Goal: Navigation & Orientation: Find specific page/section

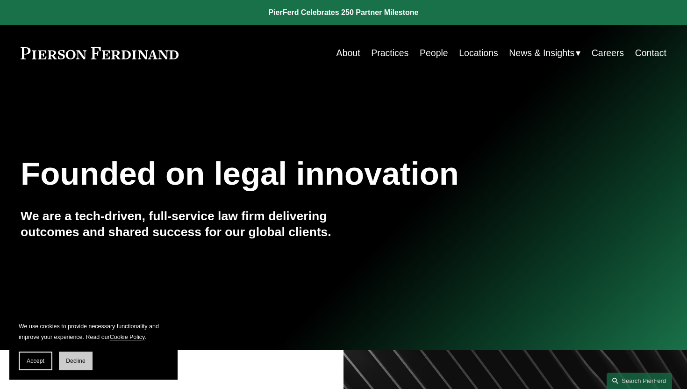
click at [78, 357] on span "Decline" at bounding box center [76, 360] width 20 height 7
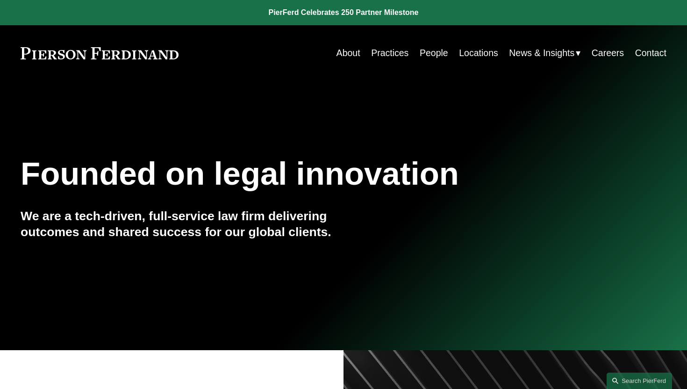
click at [389, 50] on link "Practices" at bounding box center [389, 53] width 37 height 18
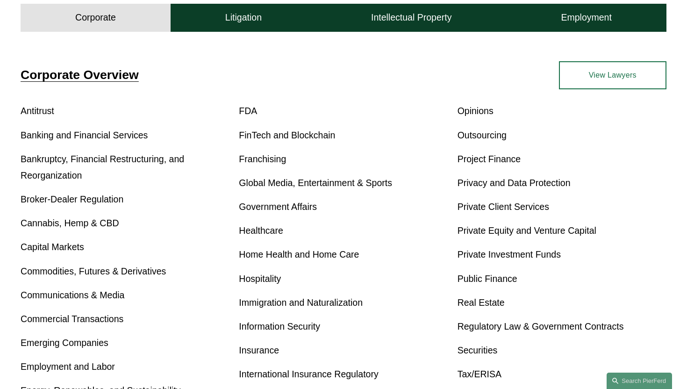
scroll to position [357, 0]
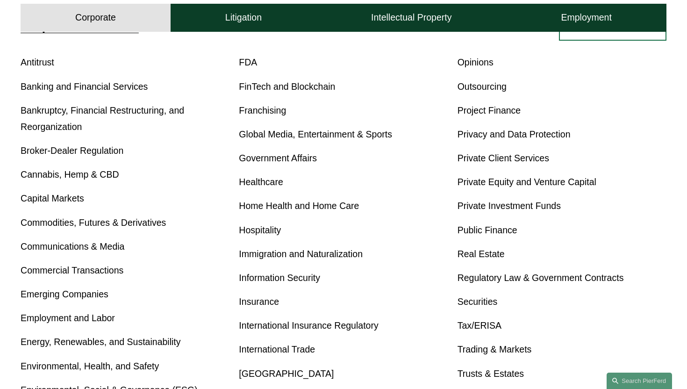
click at [83, 273] on link "Commercial Transactions" at bounding box center [72, 270] width 103 height 10
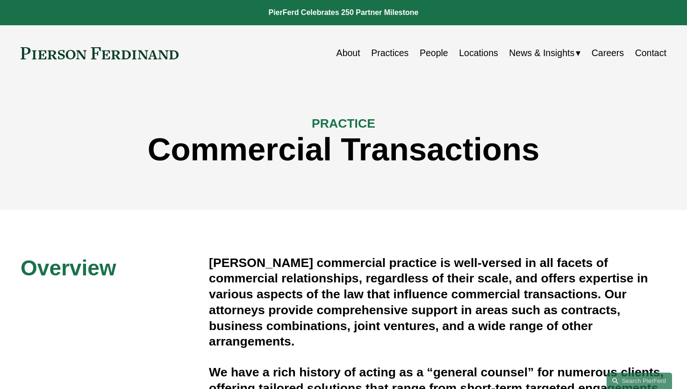
click at [597, 51] on link "Careers" at bounding box center [607, 53] width 32 height 18
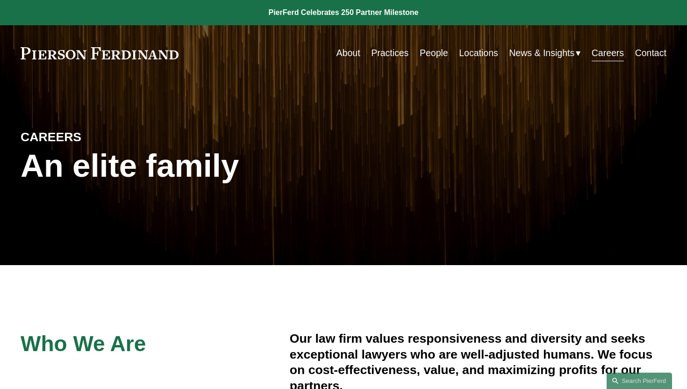
click at [419, 54] on link "People" at bounding box center [433, 53] width 28 height 18
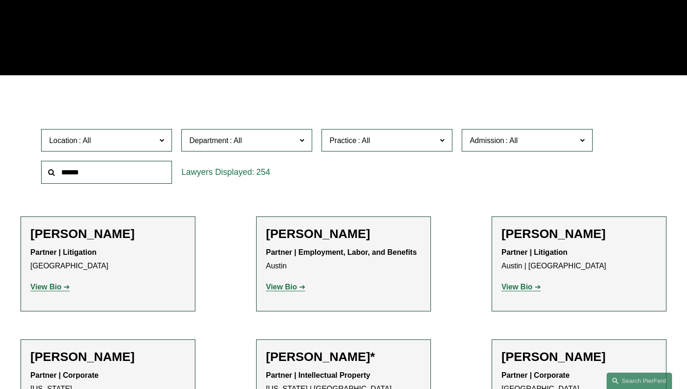
scroll to position [249, 0]
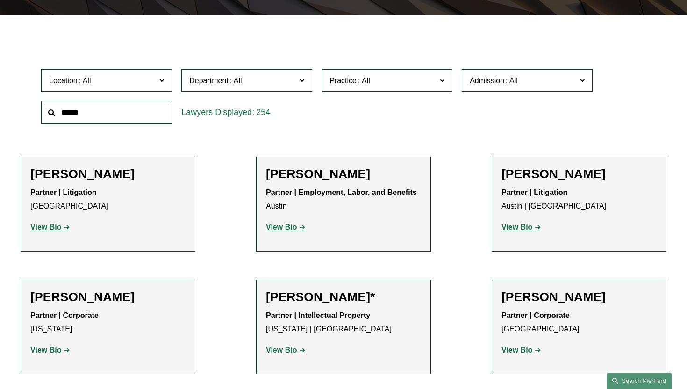
click at [160, 81] on span at bounding box center [161, 80] width 5 height 12
click at [473, 78] on span "Admission" at bounding box center [486, 81] width 35 height 8
click at [414, 101] on div "Location All [GEOGRAPHIC_DATA] [GEOGRAPHIC_DATA] [GEOGRAPHIC_DATA] [GEOGRAPHIC_…" at bounding box center [343, 96] width 614 height 64
click at [142, 76] on span "Location" at bounding box center [102, 80] width 107 height 13
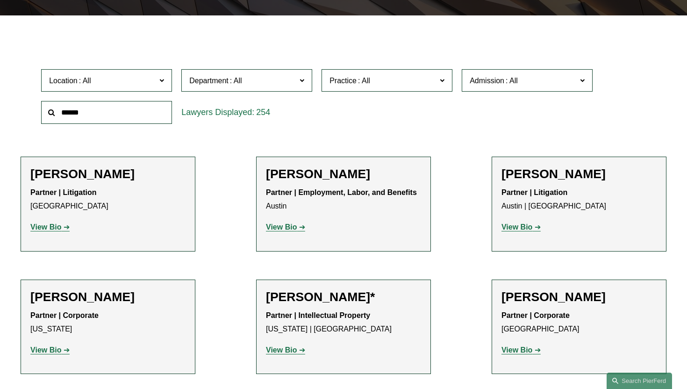
click at [476, 78] on span "Admission" at bounding box center [486, 81] width 35 height 8
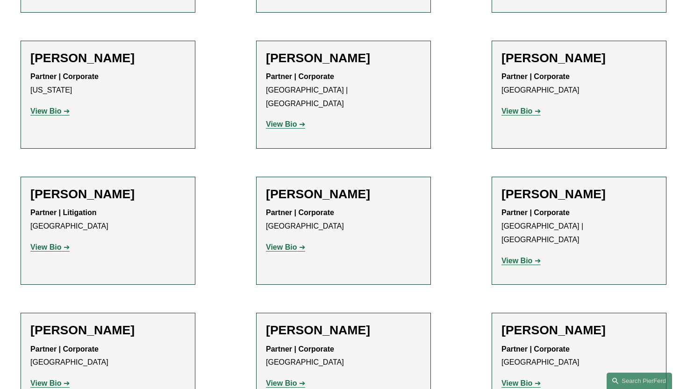
scroll to position [11273, 0]
